Goal: Check status: Check status

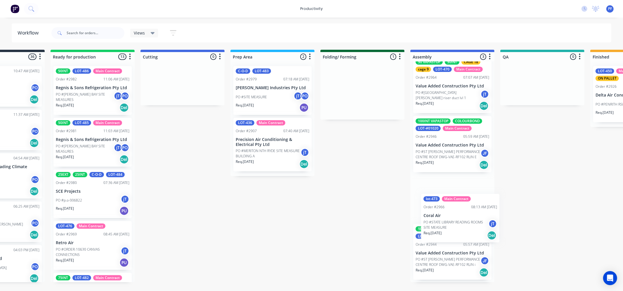
scroll to position [9, 0]
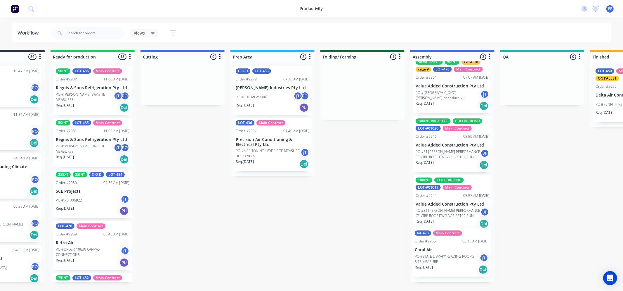
drag, startPoint x: 395, startPoint y: 99, endPoint x: 436, endPoint y: 256, distance: 161.9
click at [437, 256] on div "Submitted 36 Order #240 10:47 AM [DATE] Retro Air PO #Freshwater Apts PO Req. […" at bounding box center [516, 166] width 1144 height 232
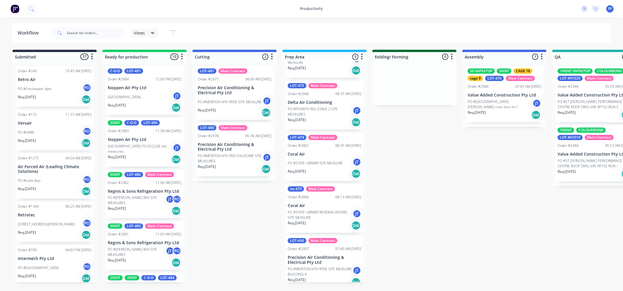
scroll to position [44, 0]
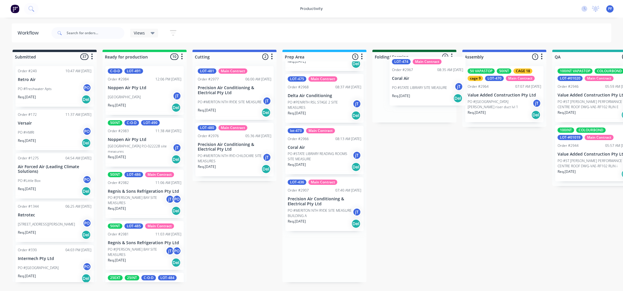
drag, startPoint x: 302, startPoint y: 159, endPoint x: 409, endPoint y: 90, distance: 127.7
click at [409, 90] on div "Submitted 37 Order #240 10:47 AM 24/09/24 Retro Air PO #Freshwater Apts PO Req.…" at bounding box center [568, 166] width 1144 height 232
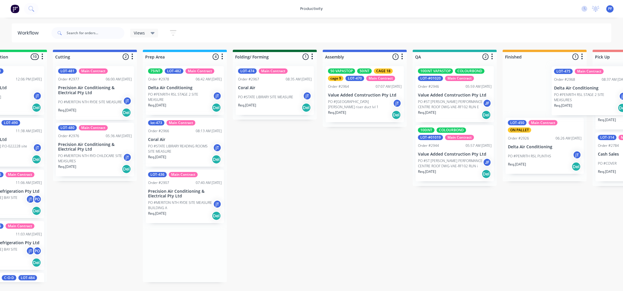
scroll to position [0, 141]
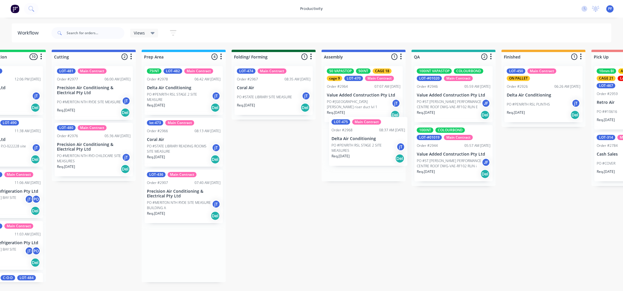
drag, startPoint x: 318, startPoint y: 148, endPoint x: 314, endPoint y: 144, distance: 6.2
click at [363, 148] on div "Submitted 37 Order #240 10:47 AM 24/09/24 Retro Air PO #Freshwater Apts PO Req.…" at bounding box center [427, 166] width 1144 height 232
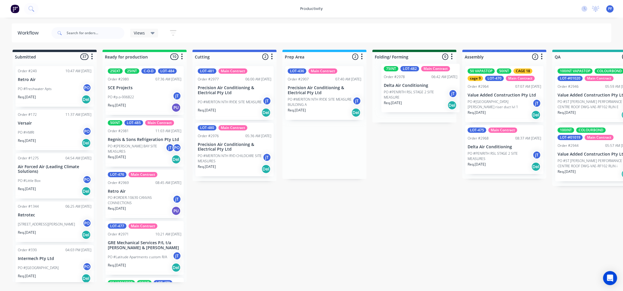
drag, startPoint x: 333, startPoint y: 87, endPoint x: 441, endPoint y: 82, distance: 107.9
click at [448, 90] on div "Submitted 37 Order #240 10:47 AM 24/09/24 Retro Air PO #Freshwater Apts PO Req.…" at bounding box center [568, 166] width 1144 height 232
